Goal: Transaction & Acquisition: Purchase product/service

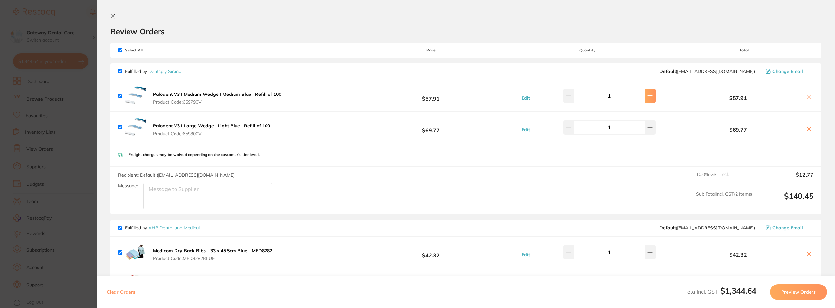
click at [648, 96] on icon at bounding box center [650, 96] width 4 height 4
type input "2"
click at [648, 99] on icon at bounding box center [650, 95] width 5 height 5
type input "2"
click at [578, 98] on input "2" at bounding box center [609, 96] width 71 height 14
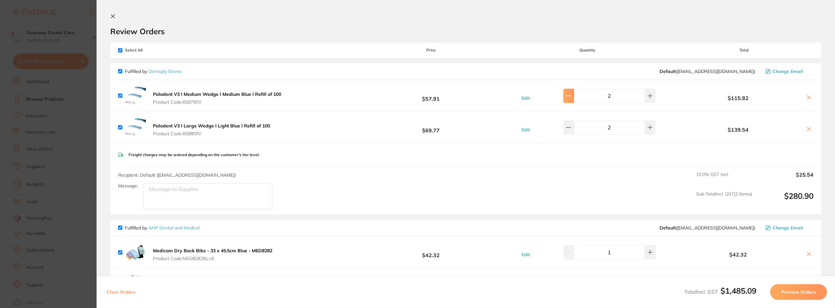
click at [574, 97] on button at bounding box center [569, 96] width 11 height 14
click at [649, 100] on button at bounding box center [650, 96] width 11 height 14
type input "2"
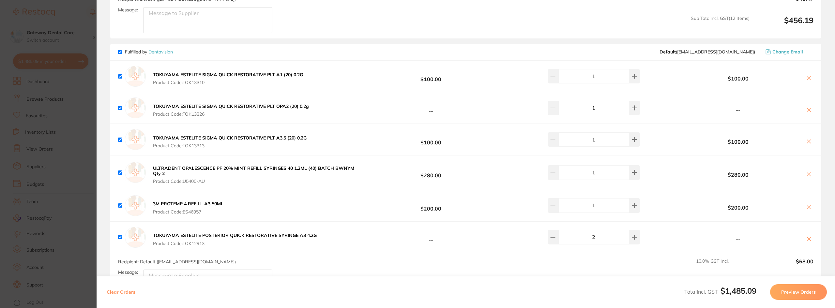
scroll to position [685, 0]
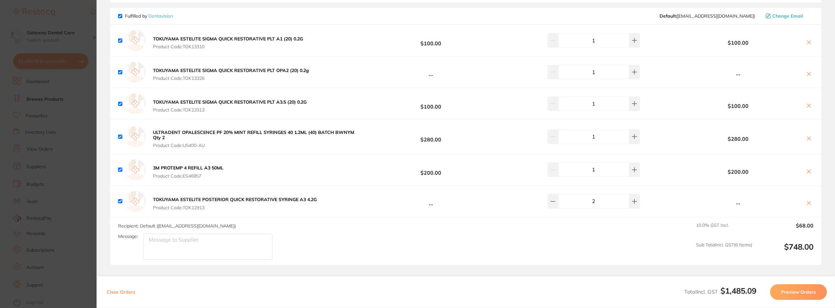
click at [22, 94] on section "Update RRP Set your pre negotiated price for this item. Item Agreed RRP (excl. …" at bounding box center [417, 154] width 835 height 308
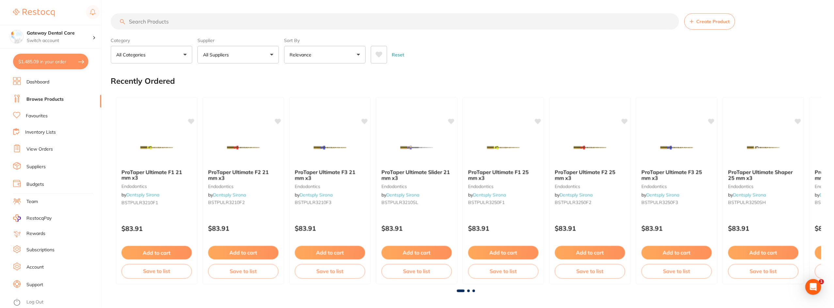
scroll to position [131, 0]
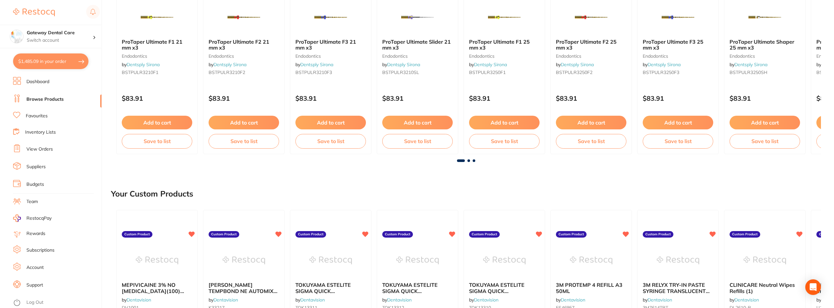
click at [43, 82] on link "Dashboard" at bounding box center [37, 82] width 23 height 7
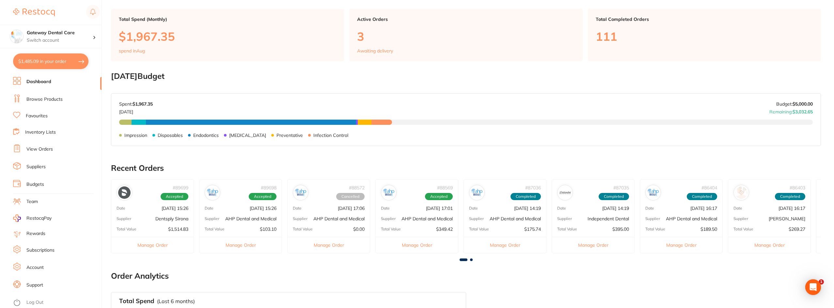
scroll to position [228, 0]
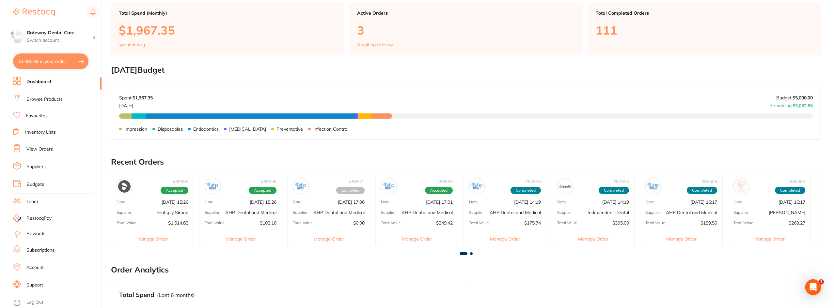
drag, startPoint x: 43, startPoint y: 149, endPoint x: 111, endPoint y: 169, distance: 70.2
click at [43, 149] on link "View Orders" at bounding box center [39, 149] width 26 height 7
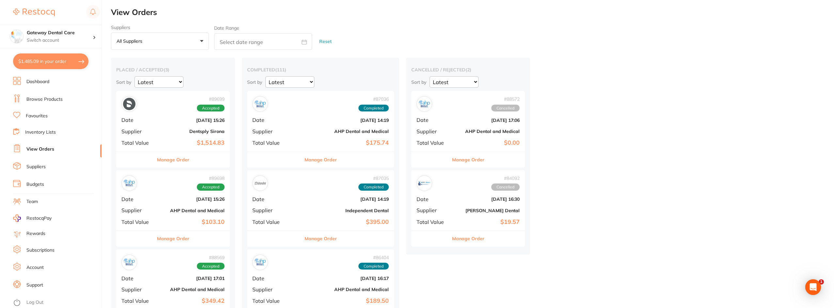
click at [67, 55] on button "$1,485.09 in your order" at bounding box center [50, 62] width 75 height 16
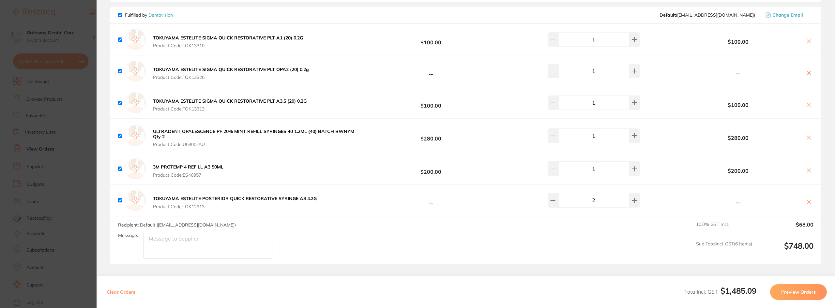
scroll to position [685, 0]
click at [49, 155] on section "Update RRP Set your pre negotiated price for this item. Item Agreed RRP (excl. …" at bounding box center [417, 154] width 835 height 308
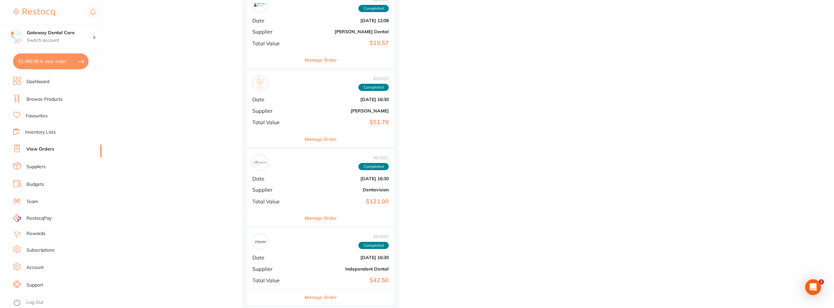
scroll to position [979, 0]
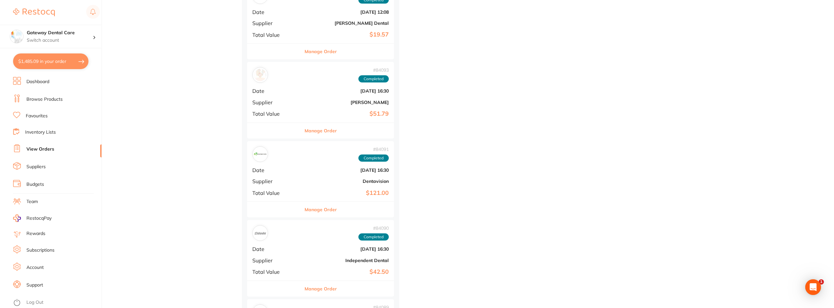
click at [306, 213] on button "Manage Order" at bounding box center [320, 210] width 32 height 16
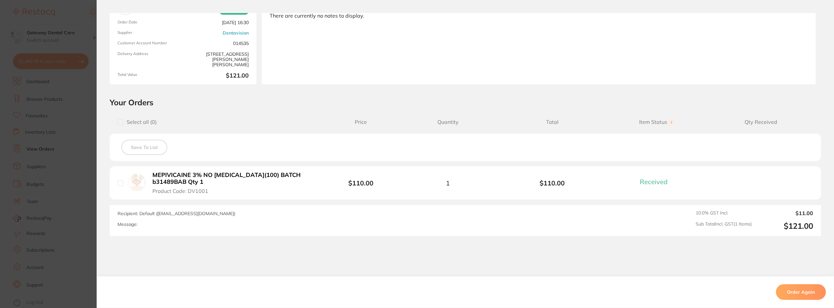
scroll to position [65, 0]
click at [42, 178] on section "Order ID: Restocq- 84091 Order Information 1 Received Completed Order Order Dat…" at bounding box center [417, 154] width 834 height 308
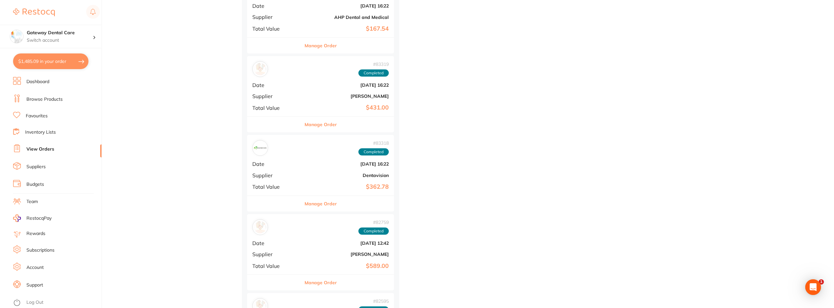
scroll to position [1632, 0]
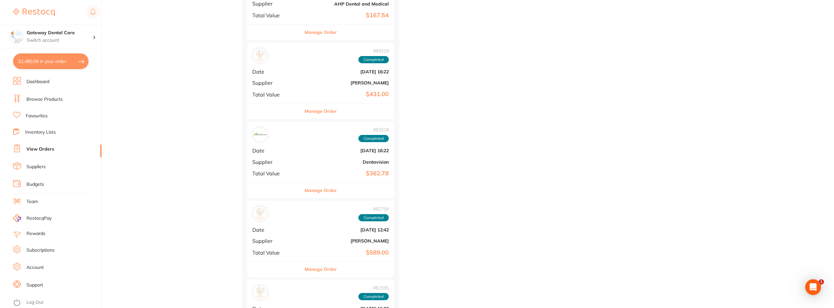
click at [316, 189] on button "Manage Order" at bounding box center [320, 191] width 32 height 16
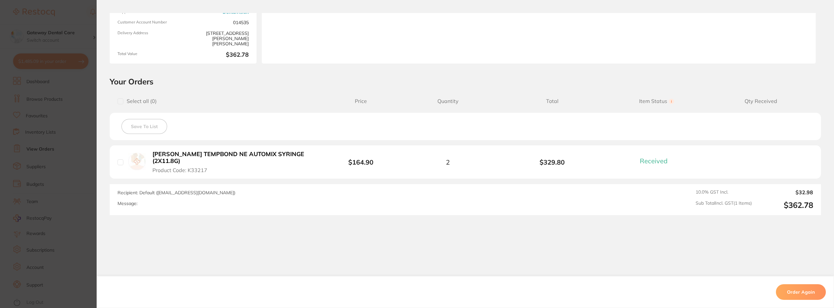
click at [51, 150] on section "Order ID: Restocq- 83318 Order Information 1 Received Completed Order Order Dat…" at bounding box center [417, 154] width 834 height 308
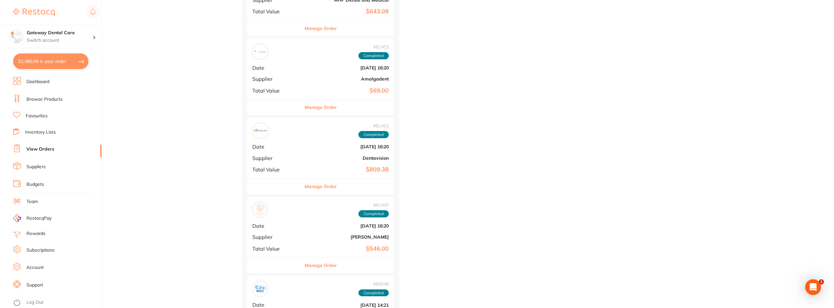
scroll to position [2350, 0]
click at [304, 185] on button "Manage Order" at bounding box center [320, 185] width 32 height 16
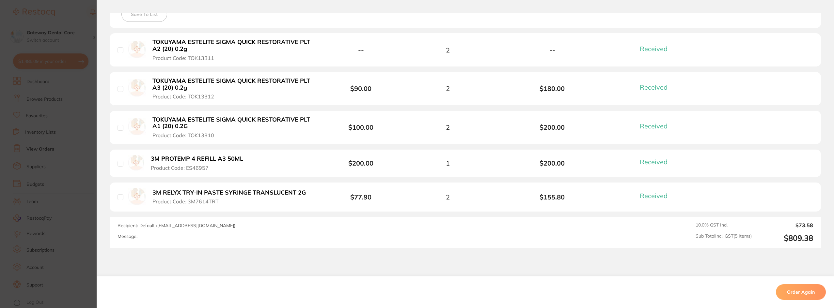
scroll to position [163, 0]
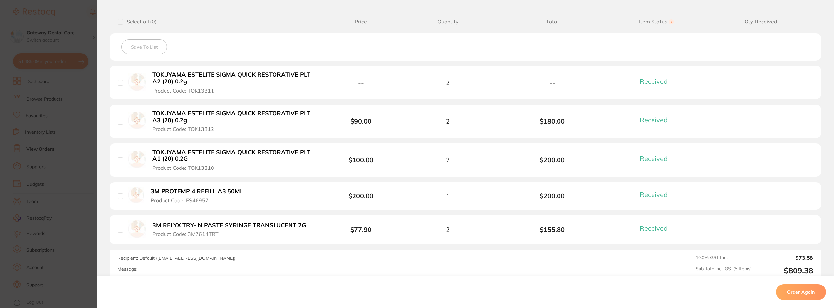
click at [8, 99] on section "Order ID: Restocq- 81401 Order Information 5 Received Completed Order Order Dat…" at bounding box center [417, 154] width 834 height 308
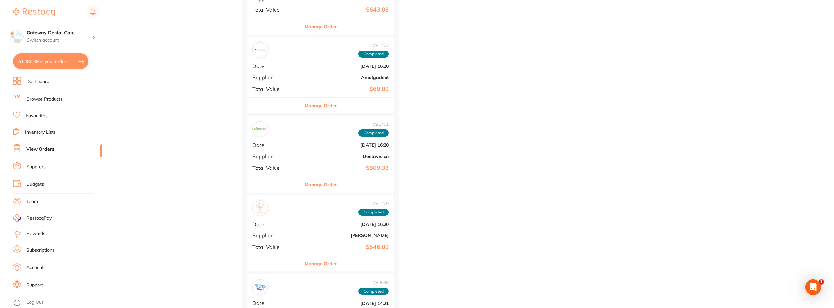
click at [73, 64] on button "$1,485.09 in your order" at bounding box center [50, 62] width 75 height 16
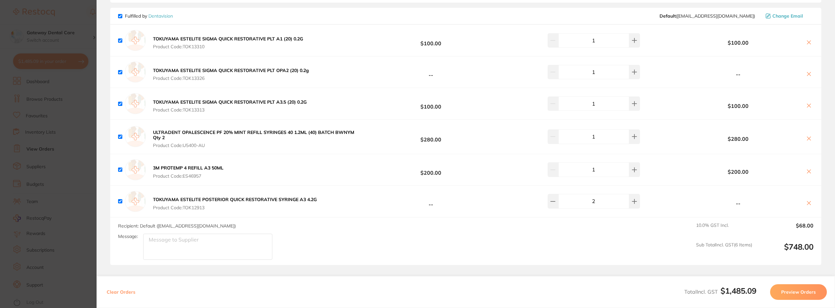
click at [808, 204] on icon at bounding box center [810, 204] width 4 height 4
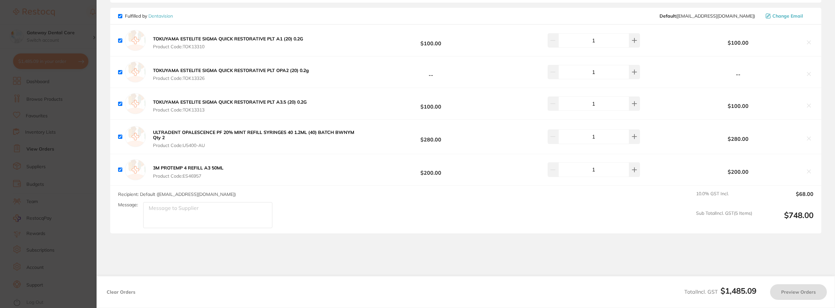
checkbox input "true"
click at [258, 72] on b "TOKUYAMA ESTELITE SIGMA QUICK RESTORATIVE PLT OPA2 (20) 0.2g" at bounding box center [231, 71] width 156 height 6
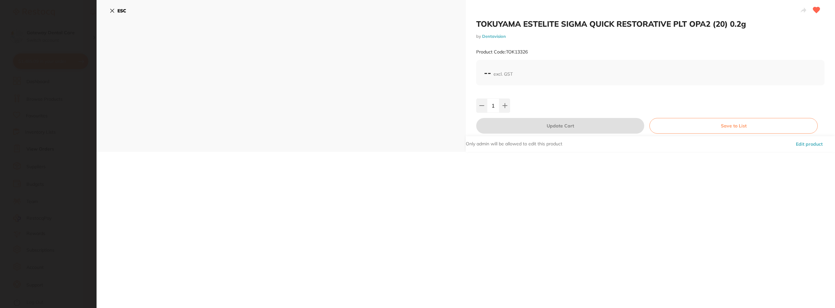
click at [487, 37] on link "Dentavision" at bounding box center [494, 36] width 24 height 5
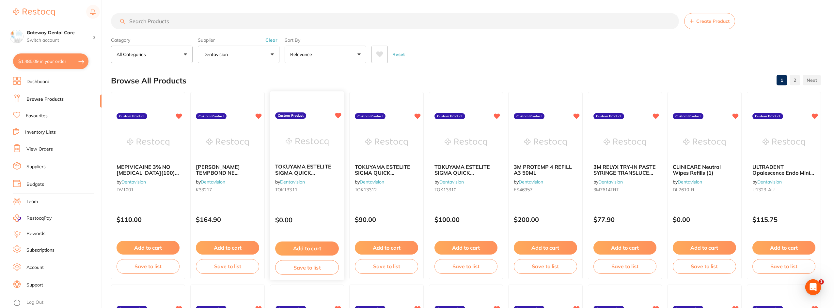
click at [315, 161] on div "TOKUYAMA ESTELITE SIGMA QUICK RESTORATIVE PLT A2 (20) 0.2g by Dentavision TOK13…" at bounding box center [307, 180] width 74 height 42
click at [300, 166] on span "TOKUYAMA ESTELITE SIGMA QUICK RESTORATIVE PLT A2 (20) 0.2g" at bounding box center [302, 176] width 55 height 24
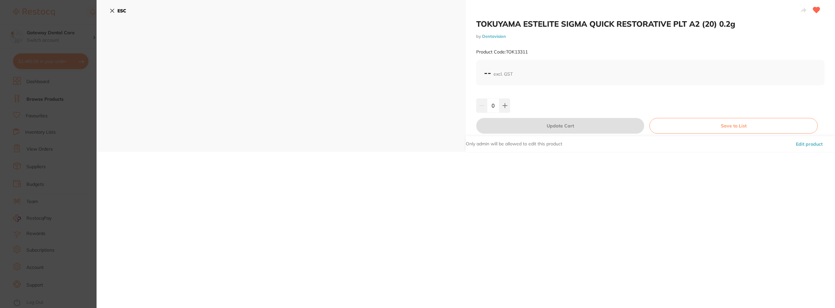
click at [82, 103] on section "TOKUYAMA ESTELITE SIGMA QUICK RESTORATIVE PLT A2 (20) 0.2g by Dentavision Produ…" at bounding box center [417, 154] width 835 height 308
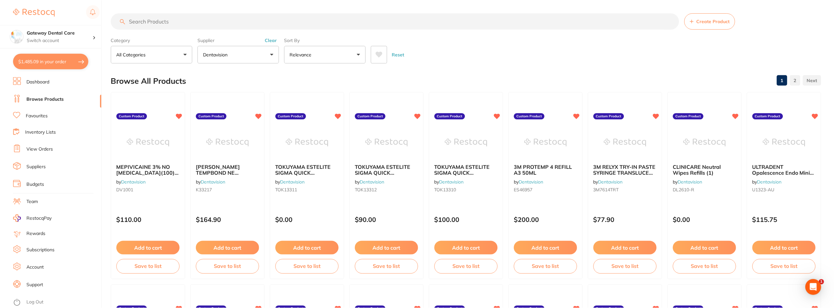
scroll to position [970, 0]
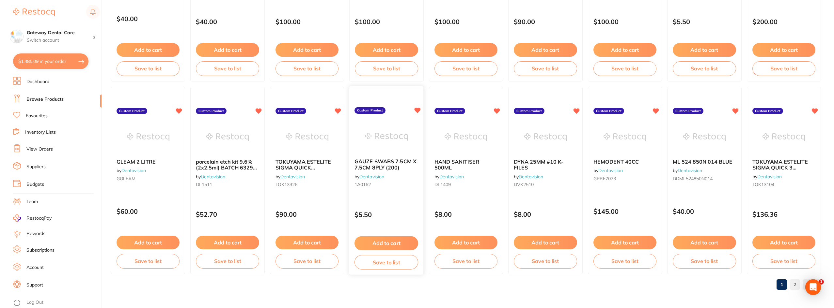
click at [398, 170] on span "GAUZE SWABS 7.5CM X 7.5CM 8PLY (200)" at bounding box center [385, 164] width 62 height 13
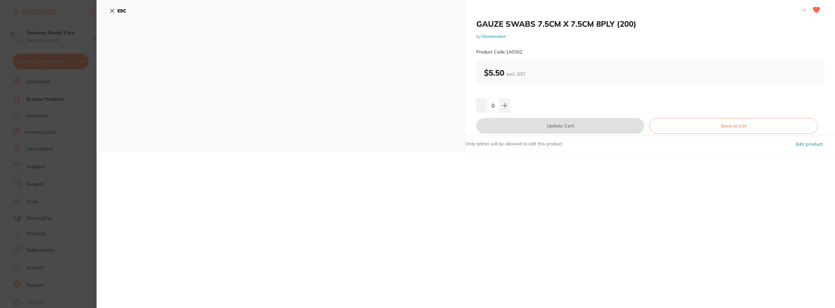
click at [56, 119] on section "GAUZE SWABS 7.5CM X 7.5CM 8PLY (200) by Dentavision Product Code: 1A0162 ESC GA…" at bounding box center [417, 154] width 835 height 308
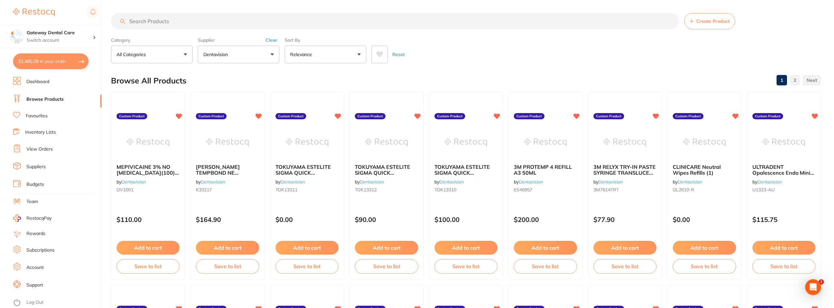
click at [233, 24] on input "search" at bounding box center [395, 21] width 568 height 16
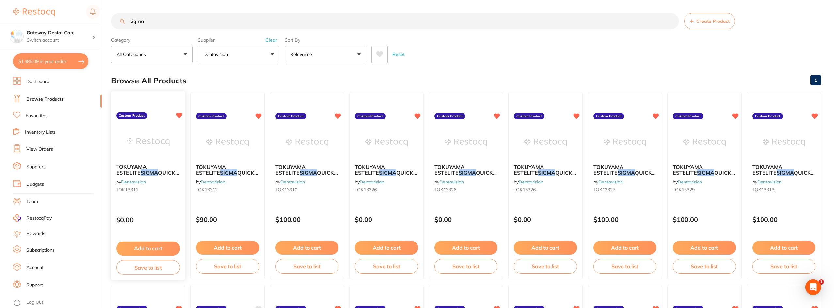
type input "sigma"
click at [165, 154] on img at bounding box center [148, 142] width 42 height 33
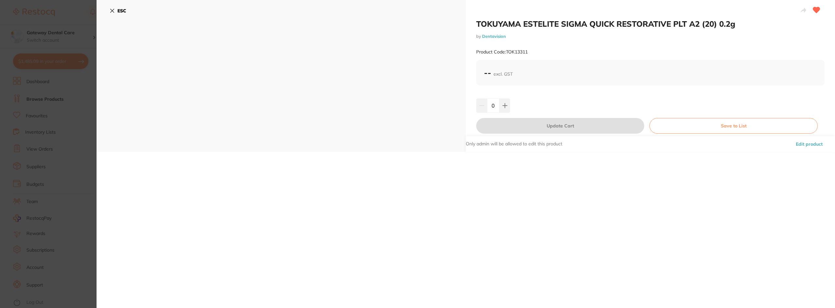
click at [39, 147] on section "TOKUYAMA ESTELITE SIGMA QUICK RESTORATIVE PLT A2 (20) 0.2g by Dentavision Produ…" at bounding box center [417, 154] width 835 height 308
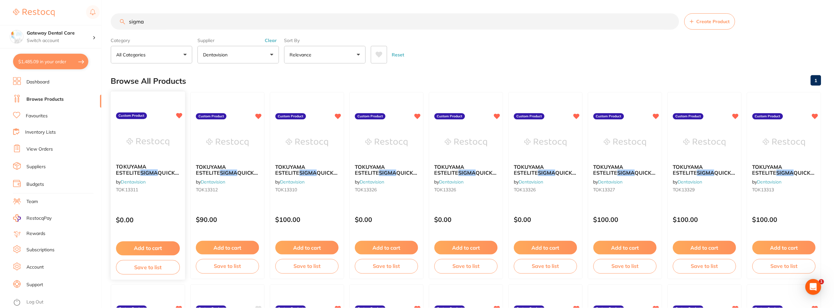
scroll to position [1, 0]
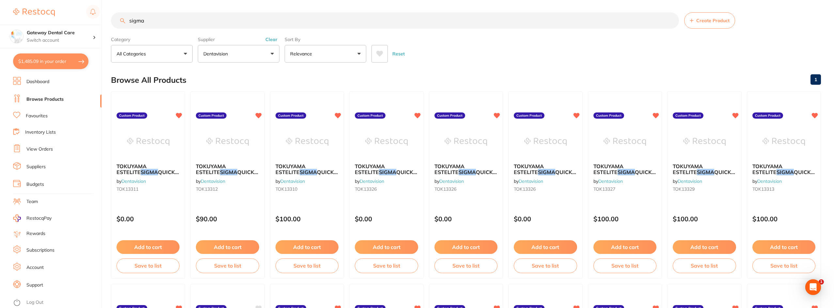
click at [220, 166] on span "TOKUYAMA ESTELITE" at bounding box center [211, 169] width 30 height 12
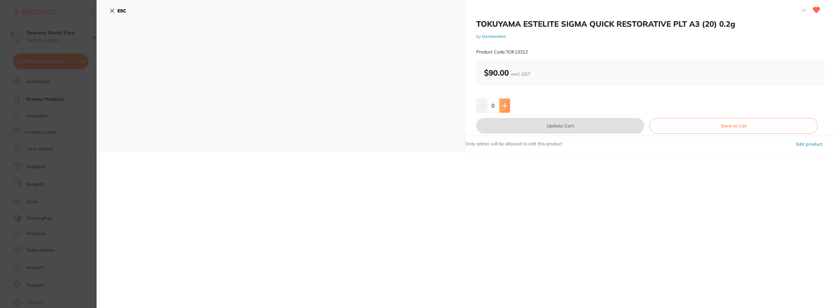
click at [503, 103] on icon at bounding box center [505, 105] width 5 height 5
type input "2"
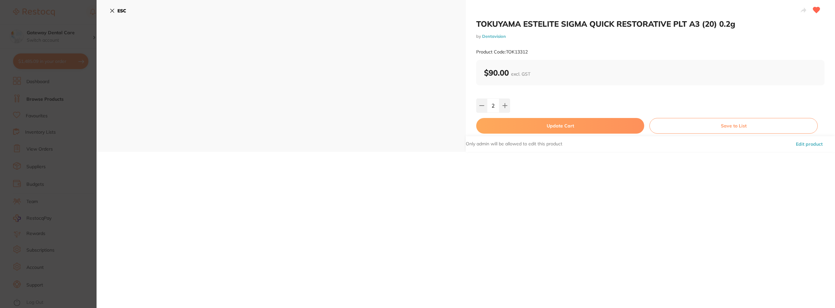
click at [547, 125] on button "Update Cart" at bounding box center [560, 126] width 168 height 16
checkbox input "false"
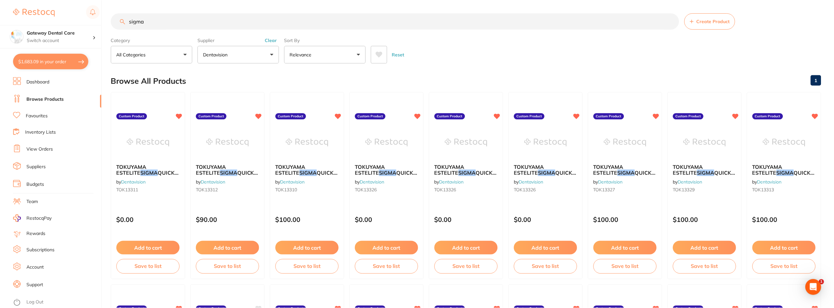
scroll to position [1, 0]
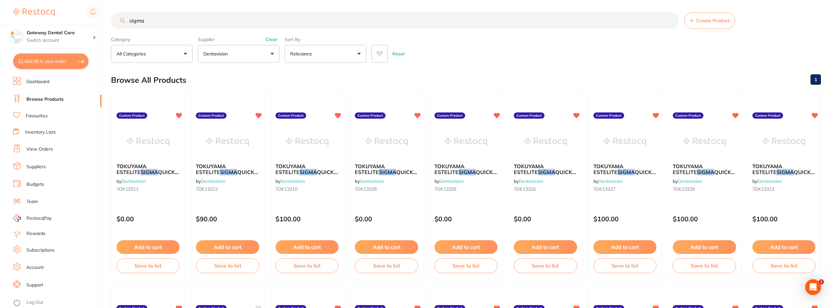
click at [72, 60] on button "$1,683.09 in your order" at bounding box center [50, 62] width 75 height 16
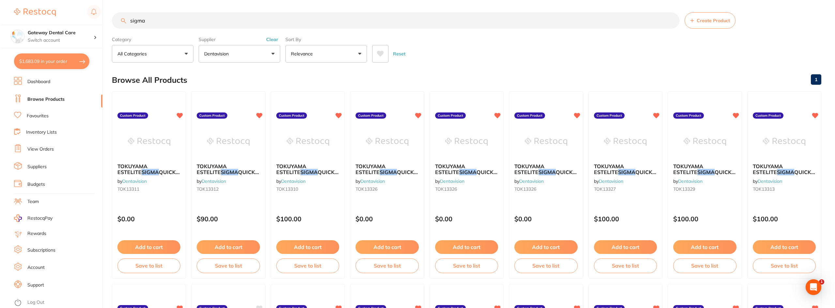
scroll to position [0, 0]
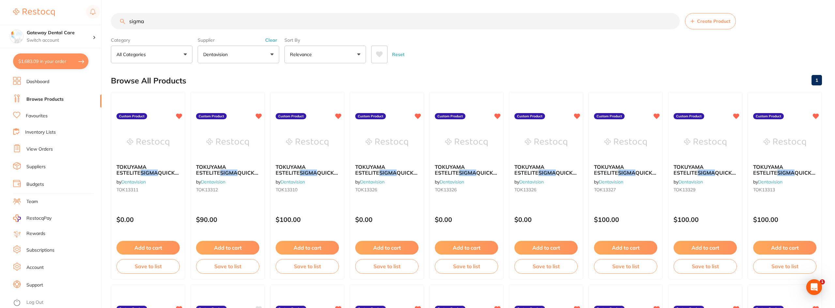
checkbox input "true"
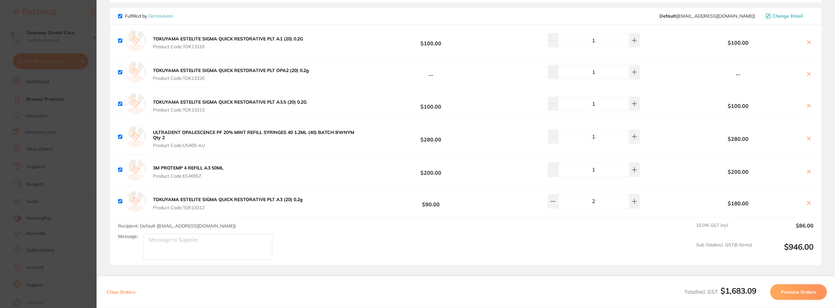
click at [73, 115] on section "Update RRP Set your pre negotiated price for this item. Item Agreed RRP (excl. …" at bounding box center [417, 154] width 835 height 308
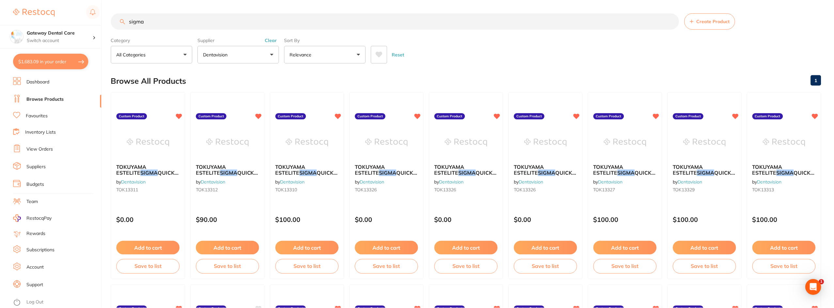
scroll to position [1, 0]
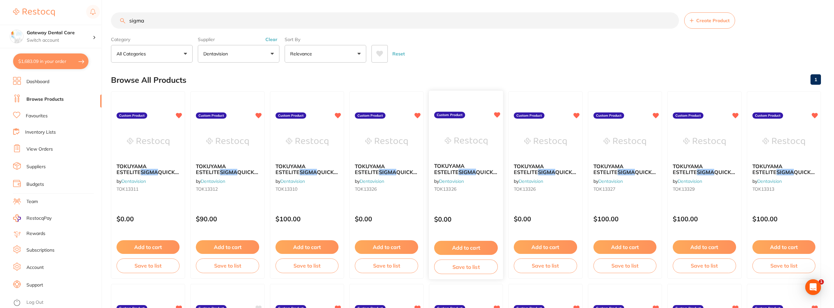
click at [478, 171] on b "TOKUYAMA ESTELITE SIGMA QUICK RESTORATIVE PLT OPA2 (20) 0.2g" at bounding box center [466, 169] width 64 height 12
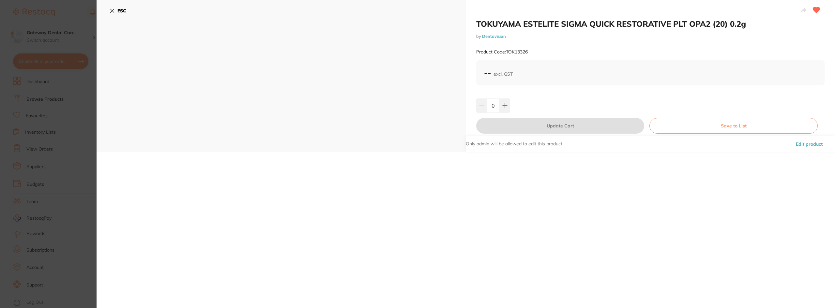
click at [76, 114] on section "TOKUYAMA ESTELITE SIGMA QUICK RESTORATIVE PLT OPA2 (20) 0.2g by Dentavision Pro…" at bounding box center [417, 154] width 835 height 308
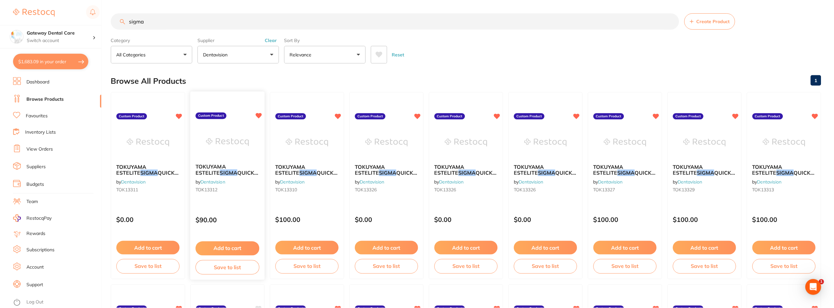
scroll to position [1, 0]
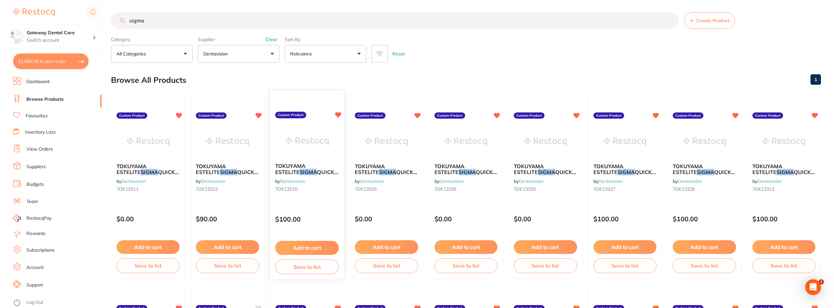
click at [274, 130] on div at bounding box center [307, 141] width 74 height 33
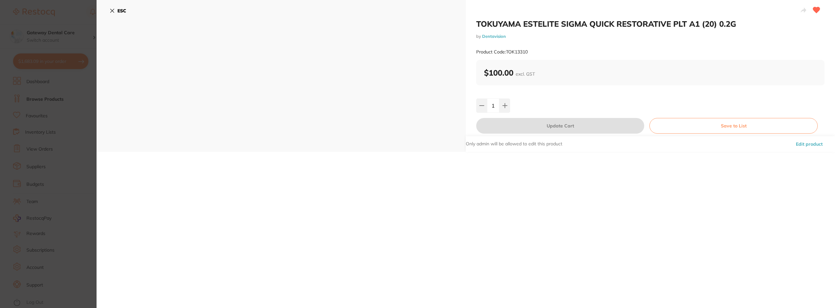
click at [54, 126] on section "TOKUYAMA ESTELITE SIGMA QUICK RESTORATIVE PLT A1 (20) 0.2G by Dentavision Produ…" at bounding box center [417, 154] width 835 height 308
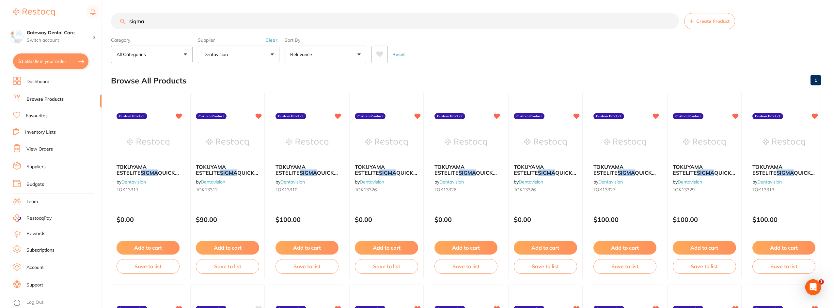
click at [26, 63] on button "$1,683.09 in your order" at bounding box center [50, 62] width 75 height 16
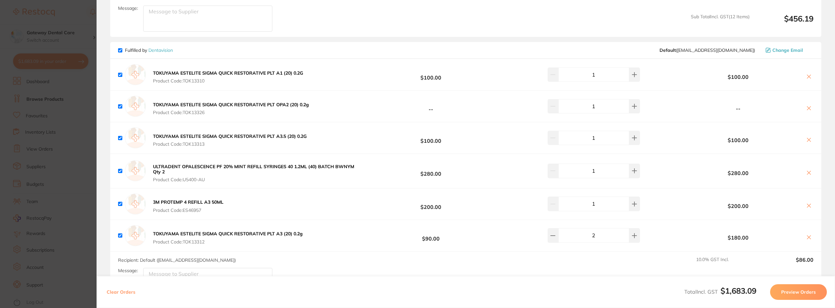
scroll to position [651, 0]
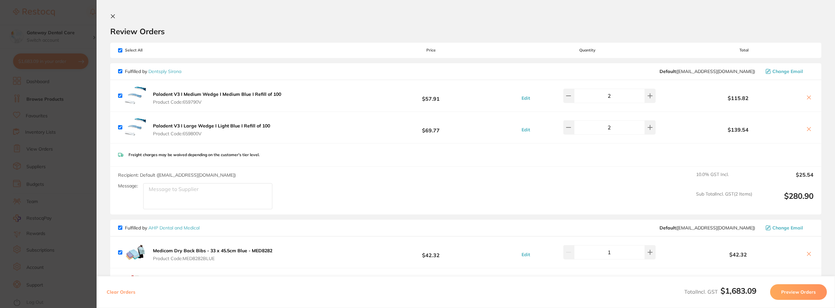
click at [784, 292] on button "Preview Orders" at bounding box center [799, 293] width 57 height 16
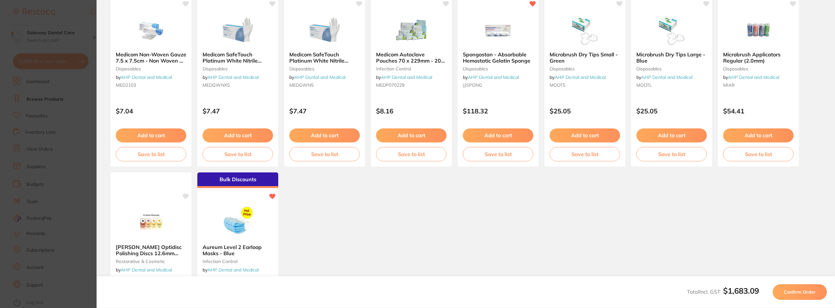
scroll to position [43, 0]
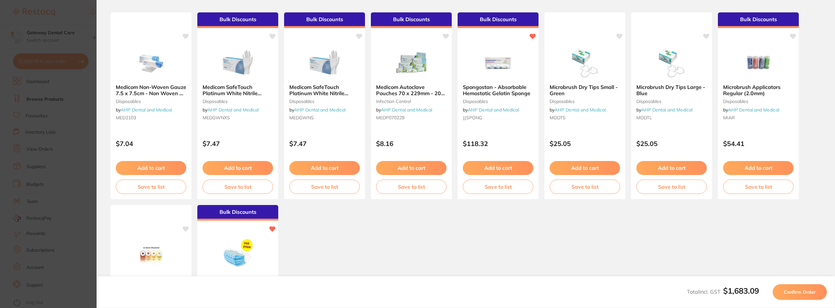
click at [795, 296] on button "Confirm Order" at bounding box center [800, 293] width 54 height 16
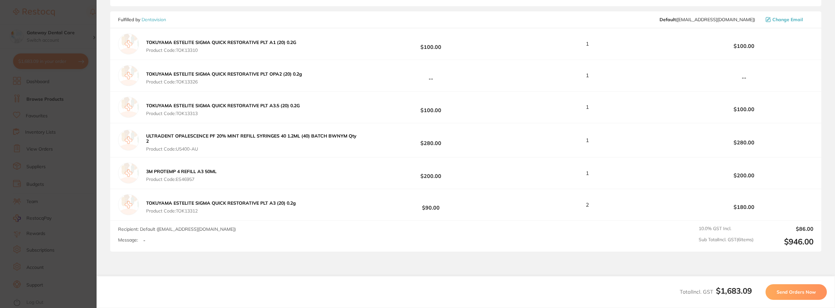
scroll to position [753, 0]
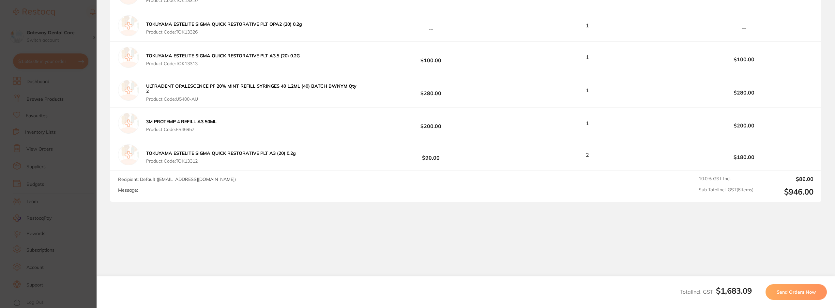
click at [800, 293] on span "Send Orders Now" at bounding box center [796, 292] width 39 height 6
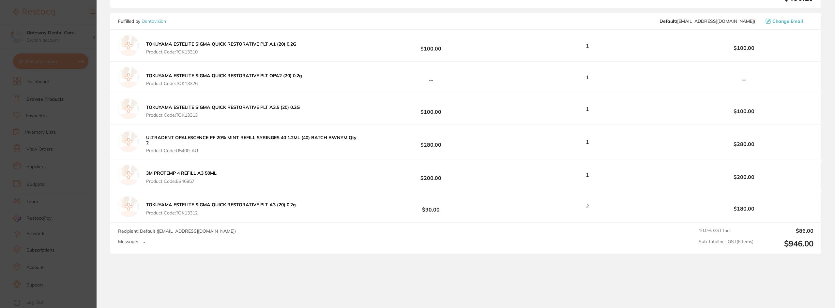
scroll to position [816, 0]
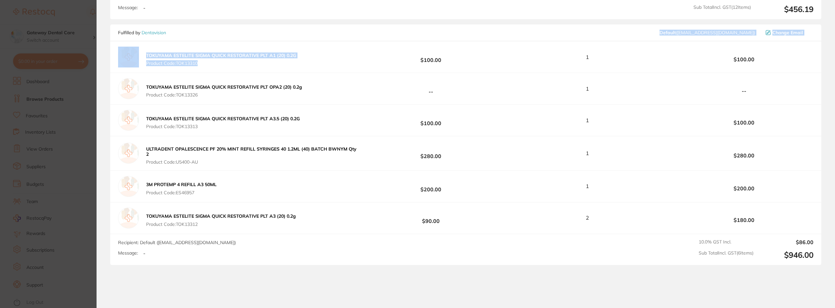
drag, startPoint x: 515, startPoint y: 71, endPoint x: 489, endPoint y: 41, distance: 40.2
click at [489, 41] on div "Fulfilled by Dentavision Default ( [EMAIL_ADDRESS][DOMAIN_NAME] ) Change Email …" at bounding box center [465, 144] width 711 height 241
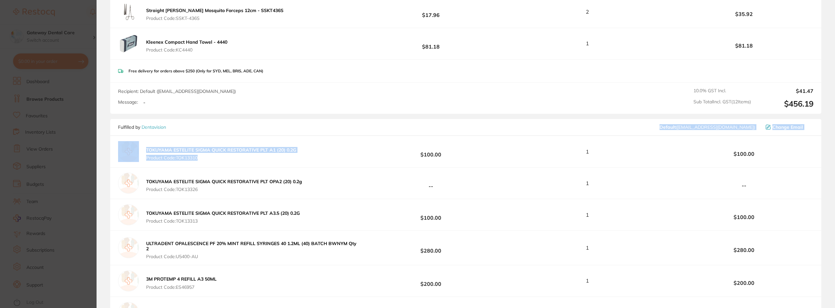
scroll to position [653, 0]
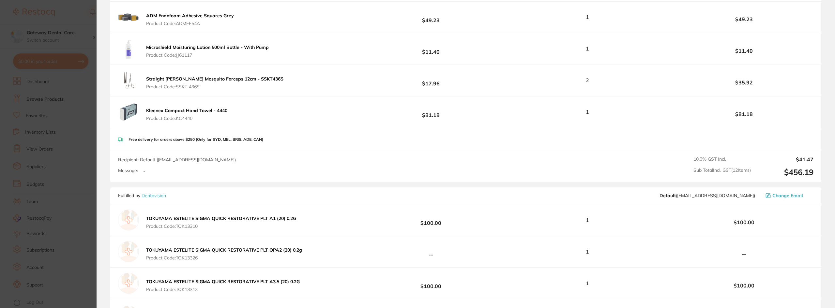
click at [412, 179] on div "Recipient: Default ( [EMAIL_ADDRESS][DOMAIN_NAME] ) Message: - 10.0 % GST Incl.…" at bounding box center [465, 166] width 711 height 31
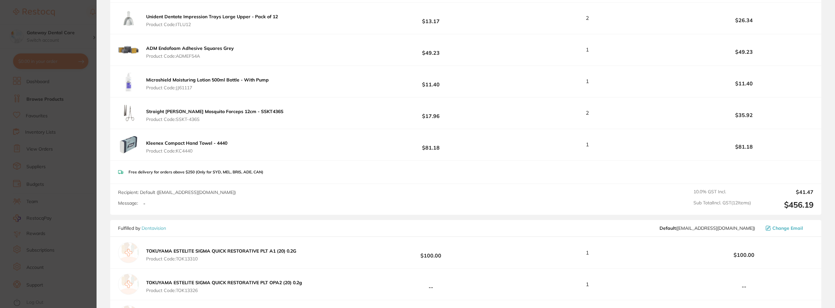
scroll to position [587, 0]
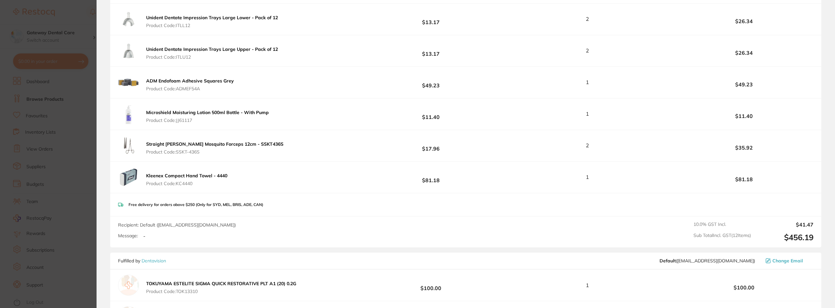
click at [557, 291] on div "TOKUYAMA ESTELITE SIGMA QUICK RESTORATIVE PLT A1 (20) 0.2G Product Code: TOK133…" at bounding box center [465, 285] width 711 height 31
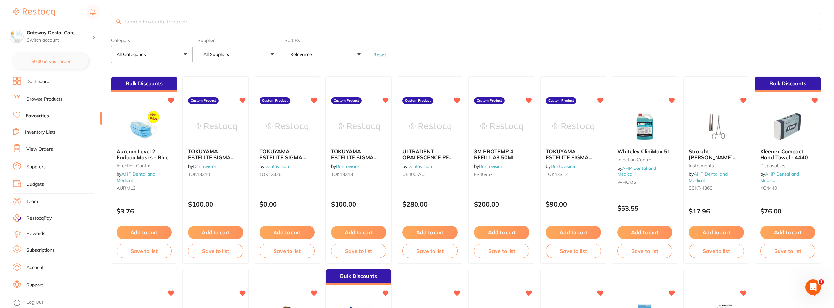
click at [39, 148] on link "View Orders" at bounding box center [39, 149] width 26 height 7
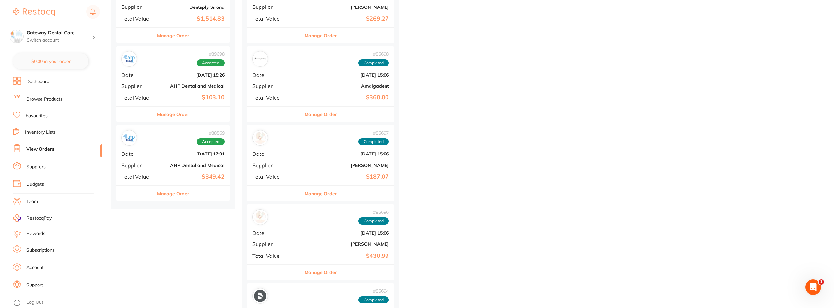
scroll to position [359, 0]
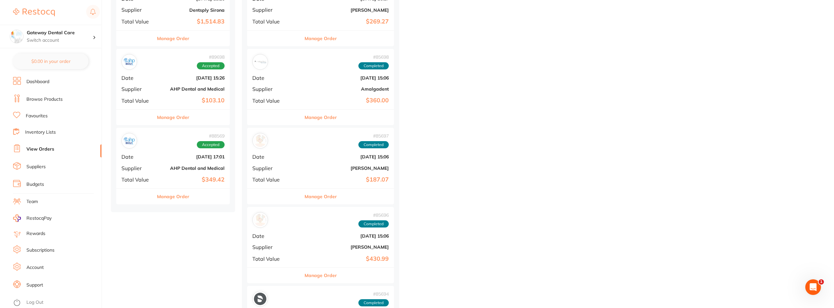
click at [170, 197] on button "Manage Order" at bounding box center [173, 197] width 32 height 16
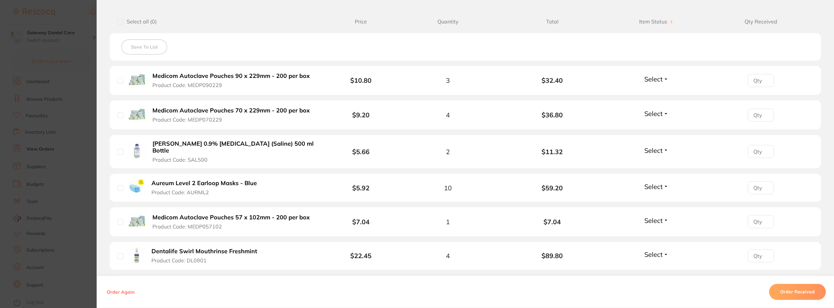
scroll to position [157, 0]
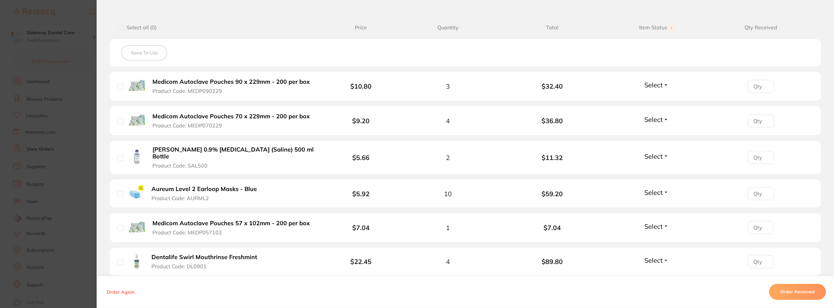
click at [783, 292] on button "Order Received" at bounding box center [797, 293] width 57 height 16
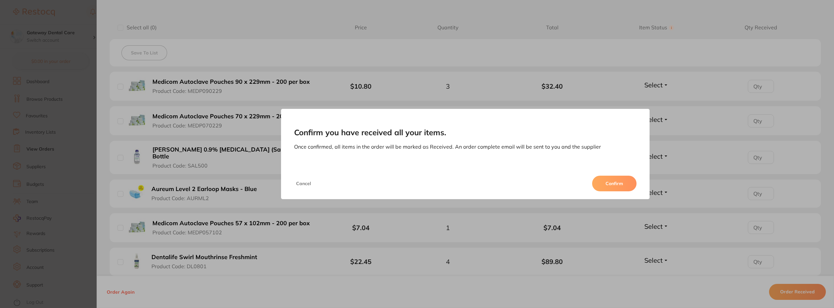
click at [621, 182] on button "Confirm" at bounding box center [614, 184] width 44 height 16
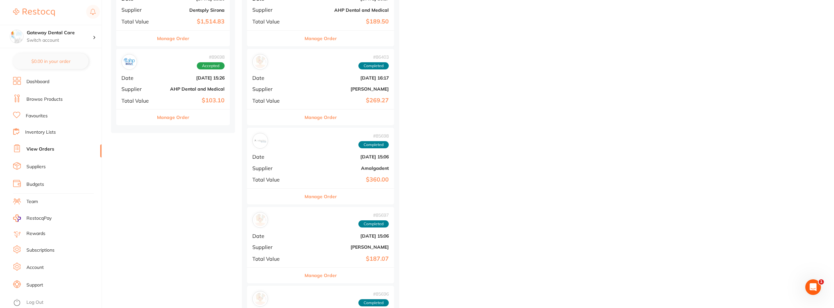
click at [174, 117] on button "Manage Order" at bounding box center [173, 118] width 32 height 16
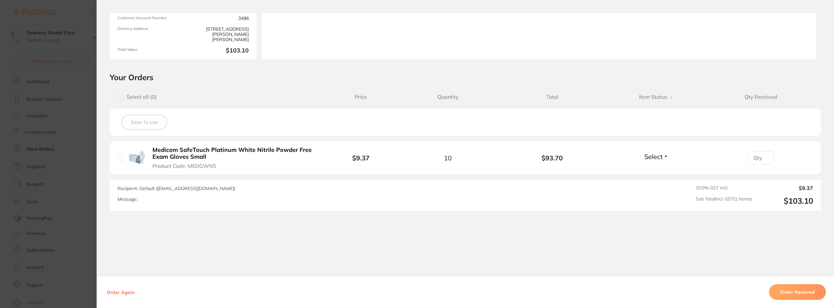
click at [802, 290] on button "Order Received" at bounding box center [797, 293] width 57 height 16
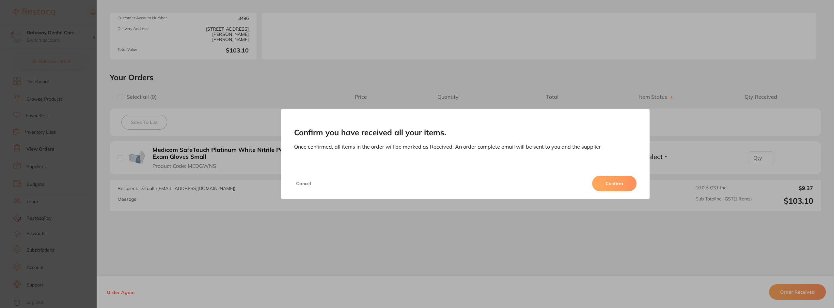
click at [626, 183] on button "Confirm" at bounding box center [614, 184] width 44 height 16
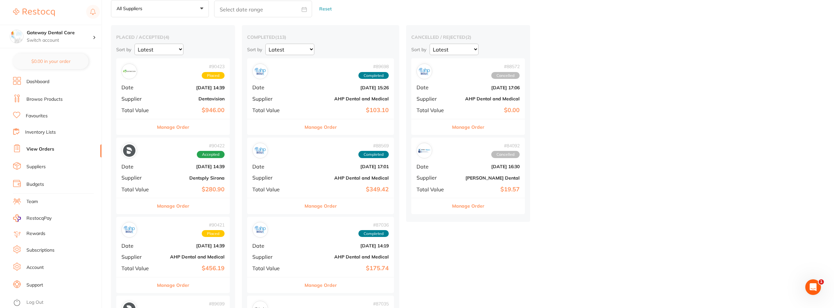
scroll to position [163, 0]
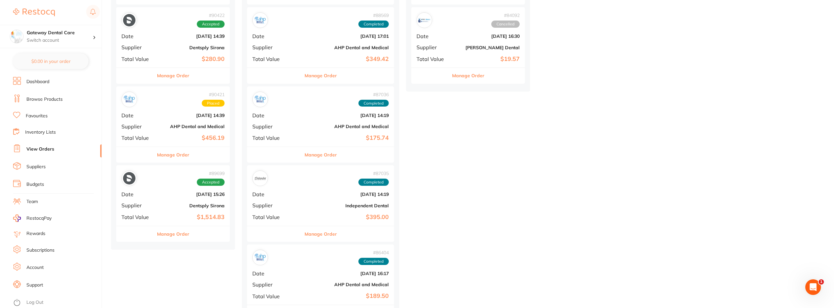
click at [181, 237] on button "Manage Order" at bounding box center [173, 234] width 32 height 16
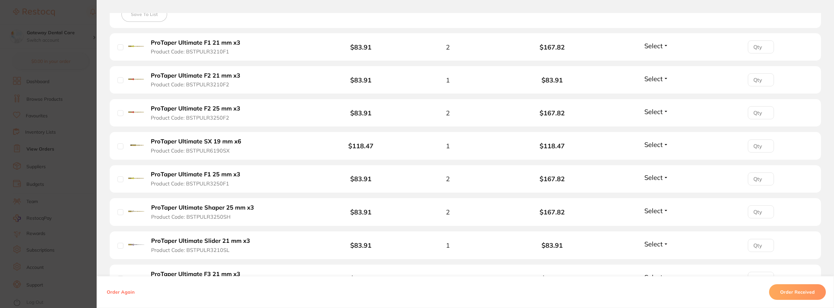
click at [782, 290] on button "Order Received" at bounding box center [797, 293] width 57 height 16
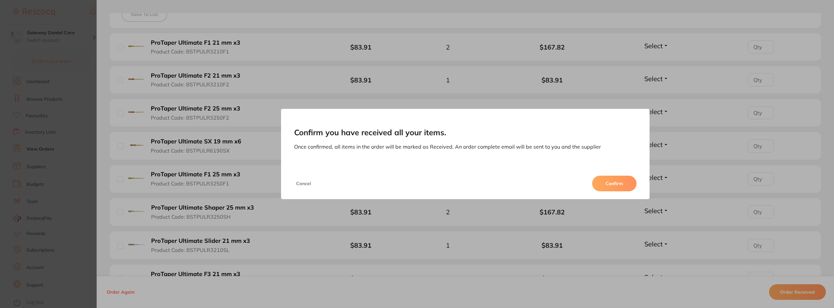
click at [617, 181] on button "Confirm" at bounding box center [614, 184] width 44 height 16
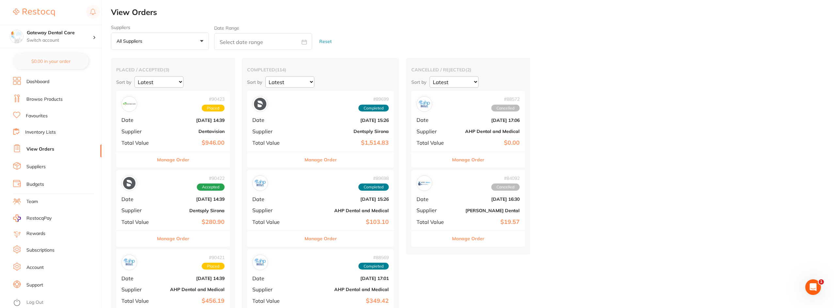
click at [321, 238] on div "Manage Order" at bounding box center [320, 239] width 147 height 16
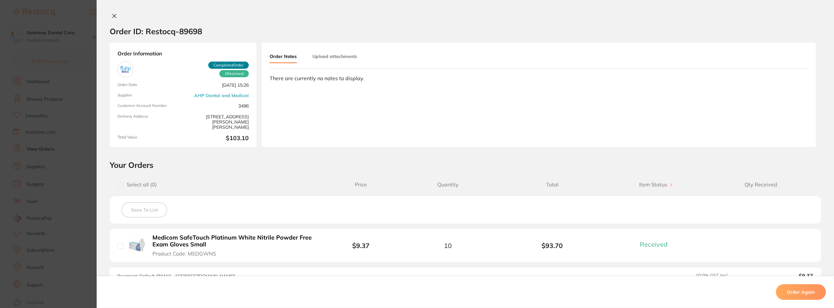
click at [199, 237] on b "Medicom SafeTouch Platinum White Nitrile Powder Free Exam Gloves Small" at bounding box center [233, 241] width 162 height 13
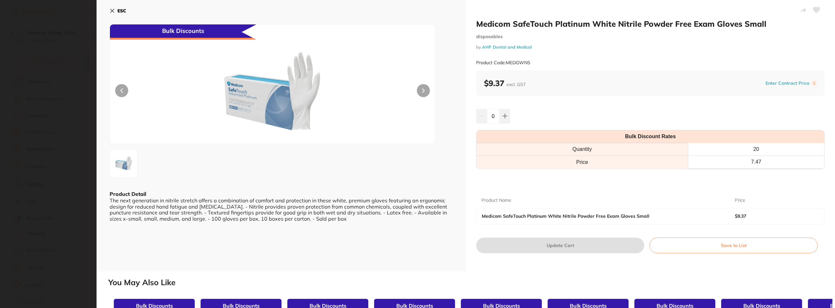
click at [47, 102] on section "Medicom SafeTouch Platinum White Nitrile Powder Free Exam Gloves Small disposab…" at bounding box center [417, 154] width 835 height 308
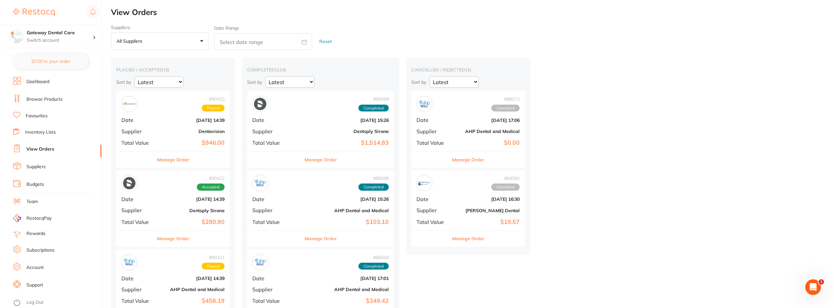
click at [316, 235] on button "Manage Order" at bounding box center [320, 239] width 32 height 16
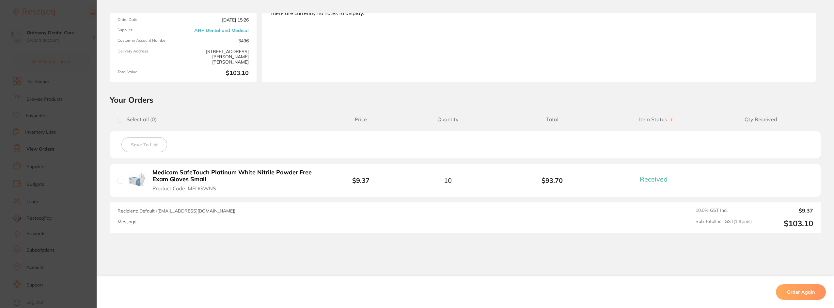
click at [198, 173] on b "Medicom SafeTouch Platinum White Nitrile Powder Free Exam Gloves Small" at bounding box center [233, 175] width 162 height 13
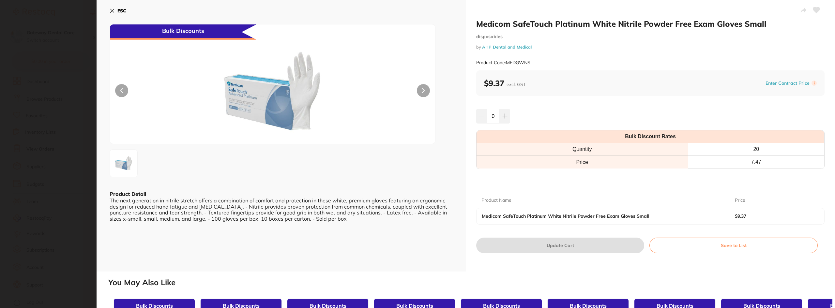
click at [421, 90] on button at bounding box center [423, 90] width 13 height 13
click at [511, 175] on div at bounding box center [650, 180] width 349 height 10
click at [422, 85] on button at bounding box center [423, 90] width 13 height 13
click at [100, 31] on div "ESC Bulk Discounts Product Detail The next generation in nitrile stretch offers…" at bounding box center [281, 136] width 369 height 272
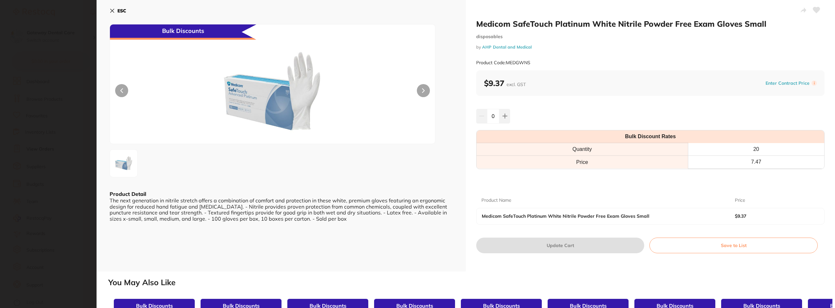
click at [74, 28] on section "Medicom SafeTouch Platinum White Nitrile Powder Free Exam Gloves Small disposab…" at bounding box center [417, 154] width 835 height 308
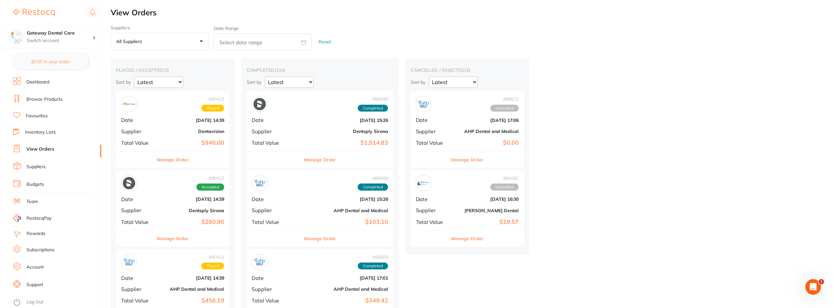
scroll to position [0, 0]
